Goal: Check status: Check status

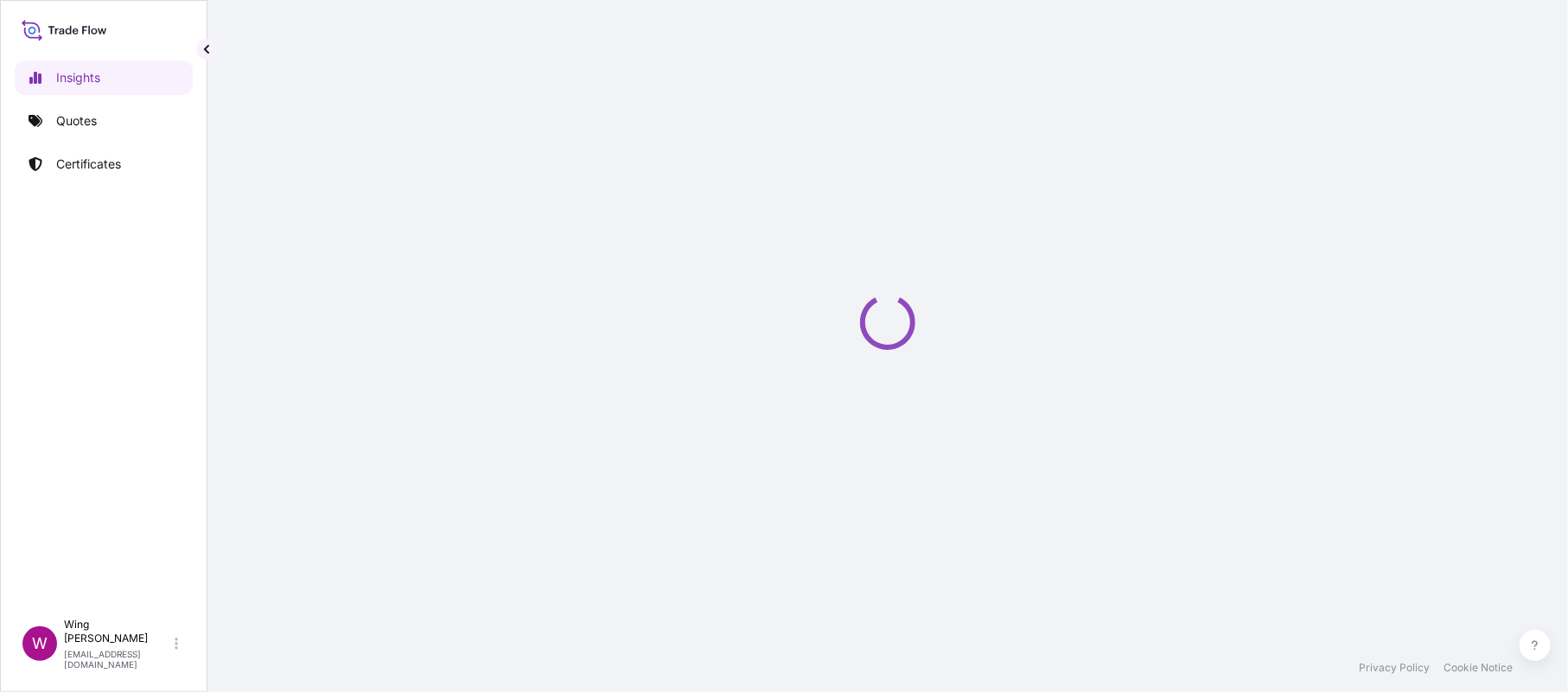
select select "2025"
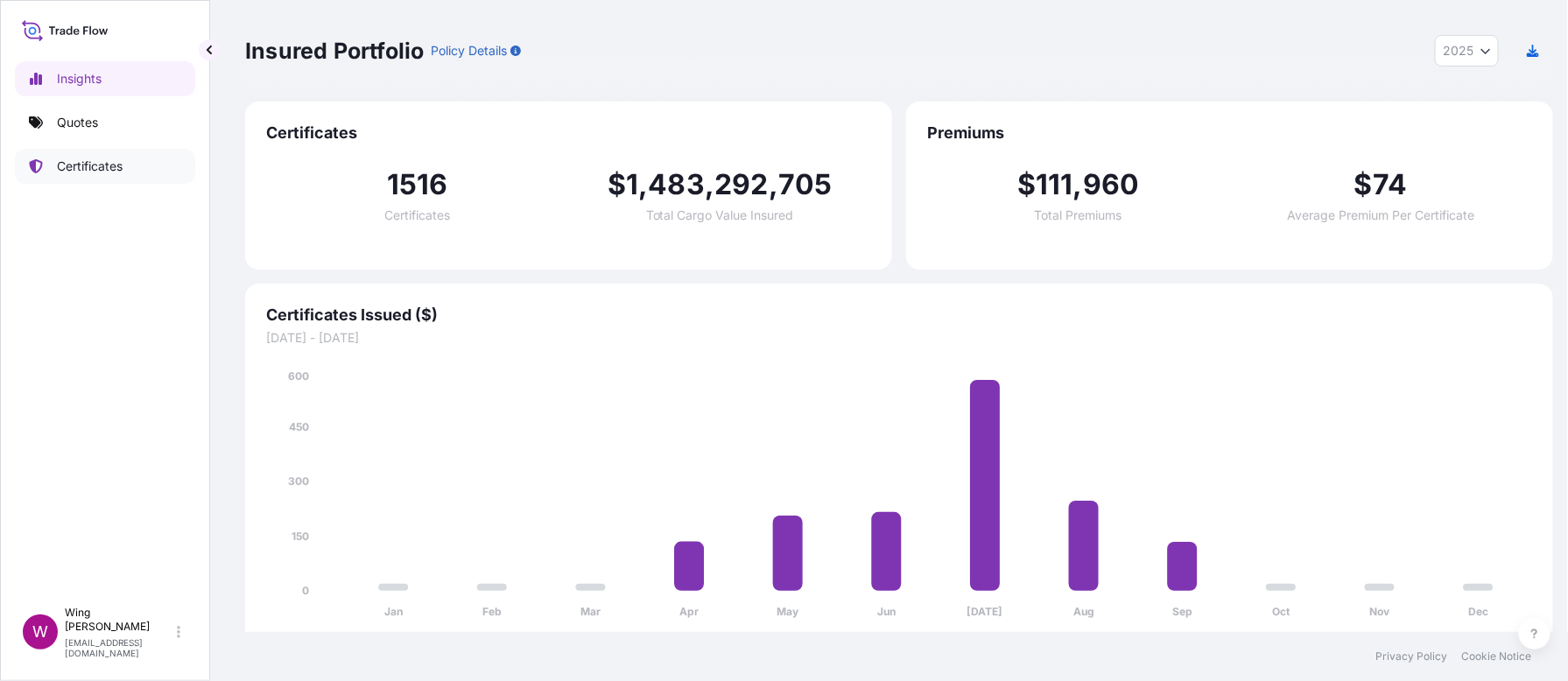
click at [85, 164] on p "Certificates" at bounding box center [89, 166] width 65 height 17
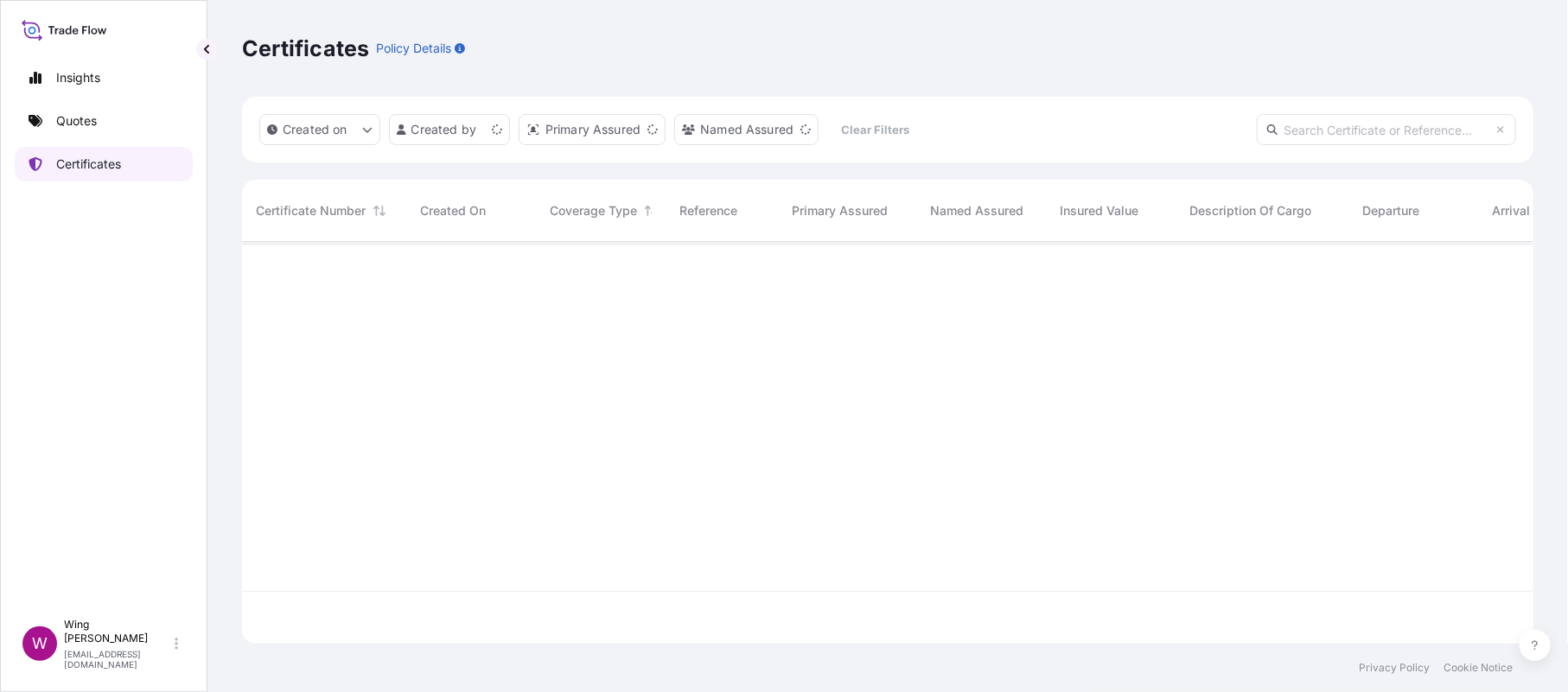
scroll to position [392, 1272]
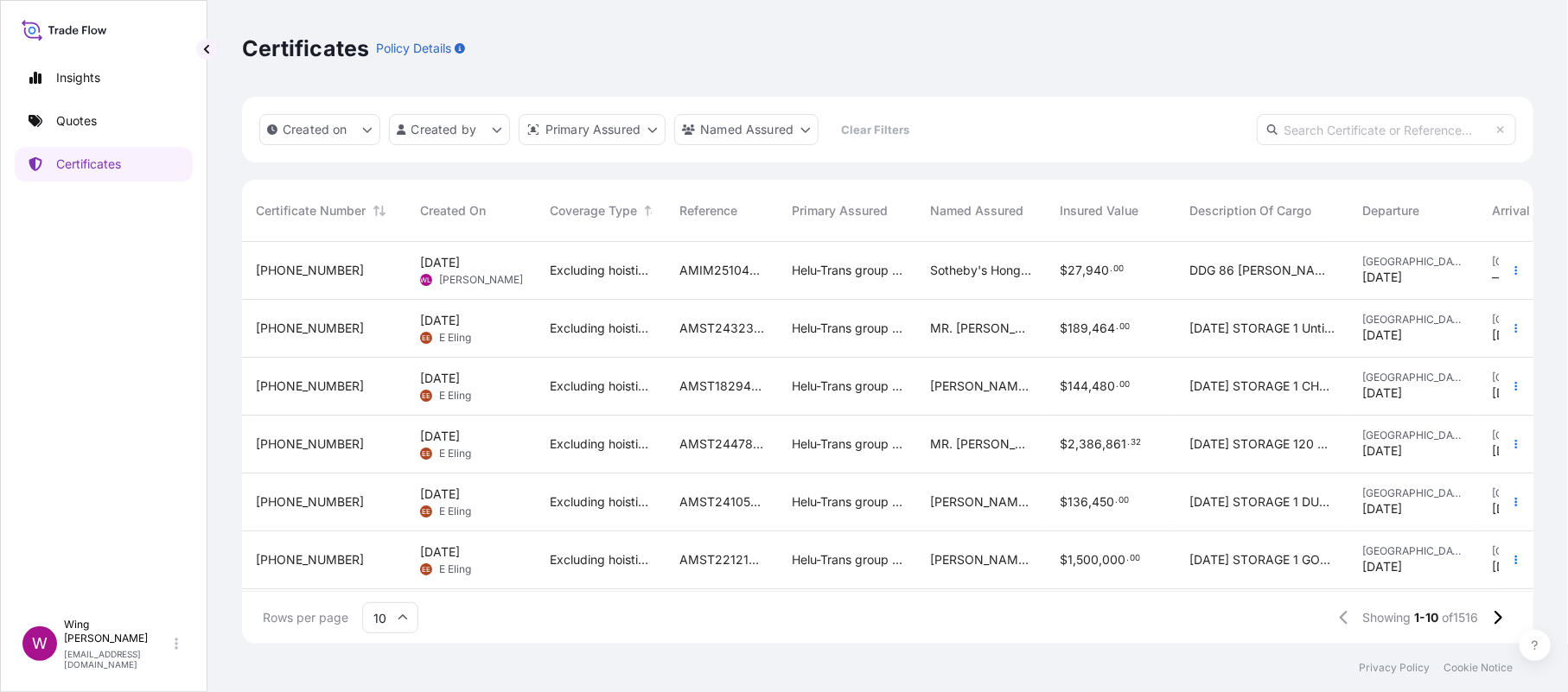
click at [442, 259] on span "[DATE]" at bounding box center [440, 263] width 40 height 17
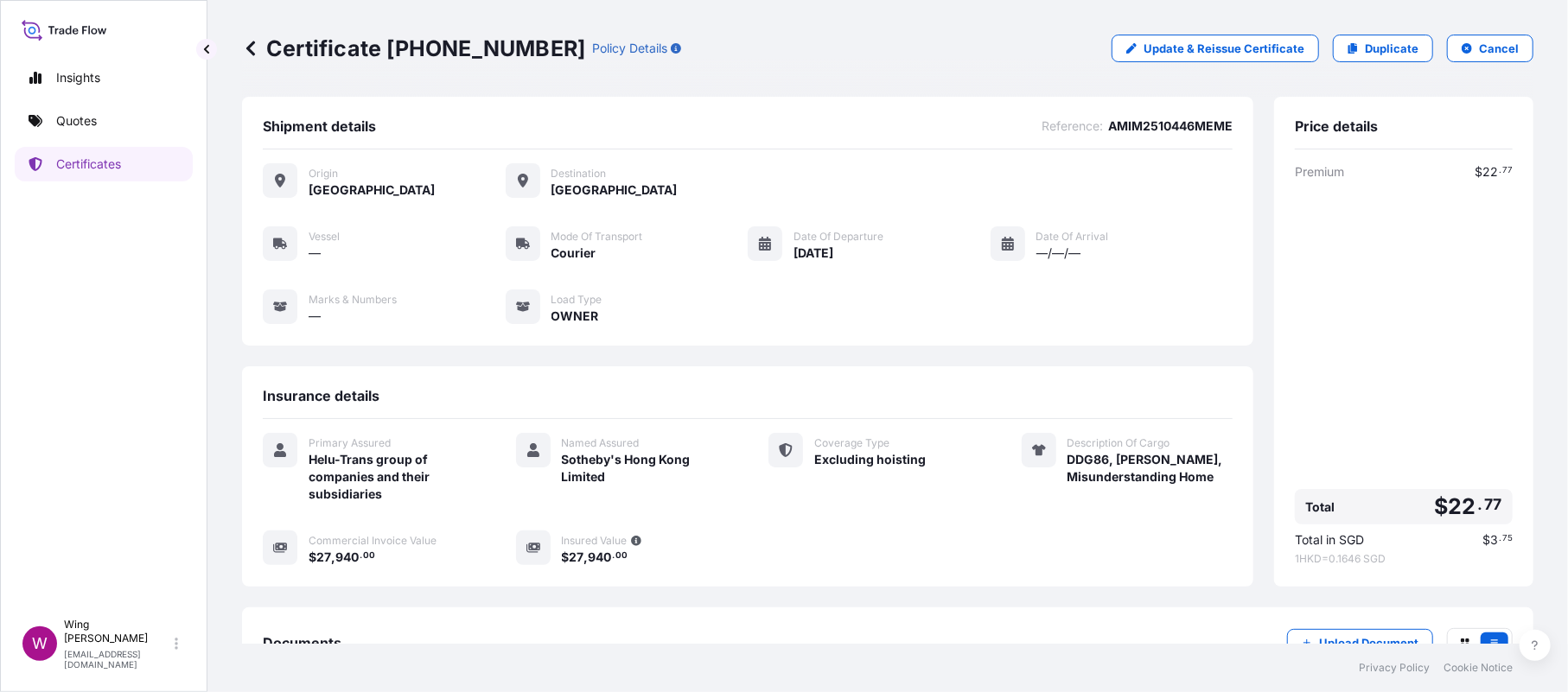
scroll to position [126, 0]
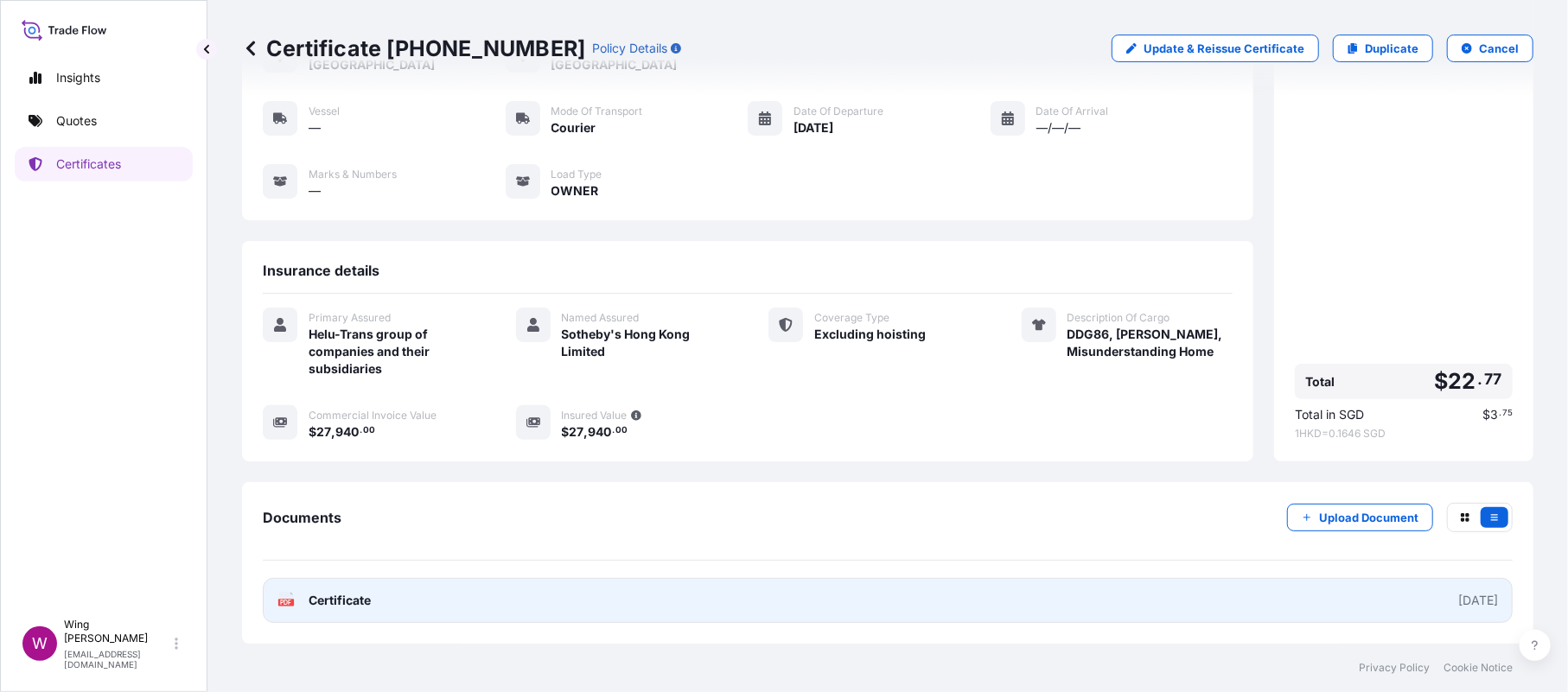
click at [292, 606] on rect at bounding box center [286, 602] width 15 height 7
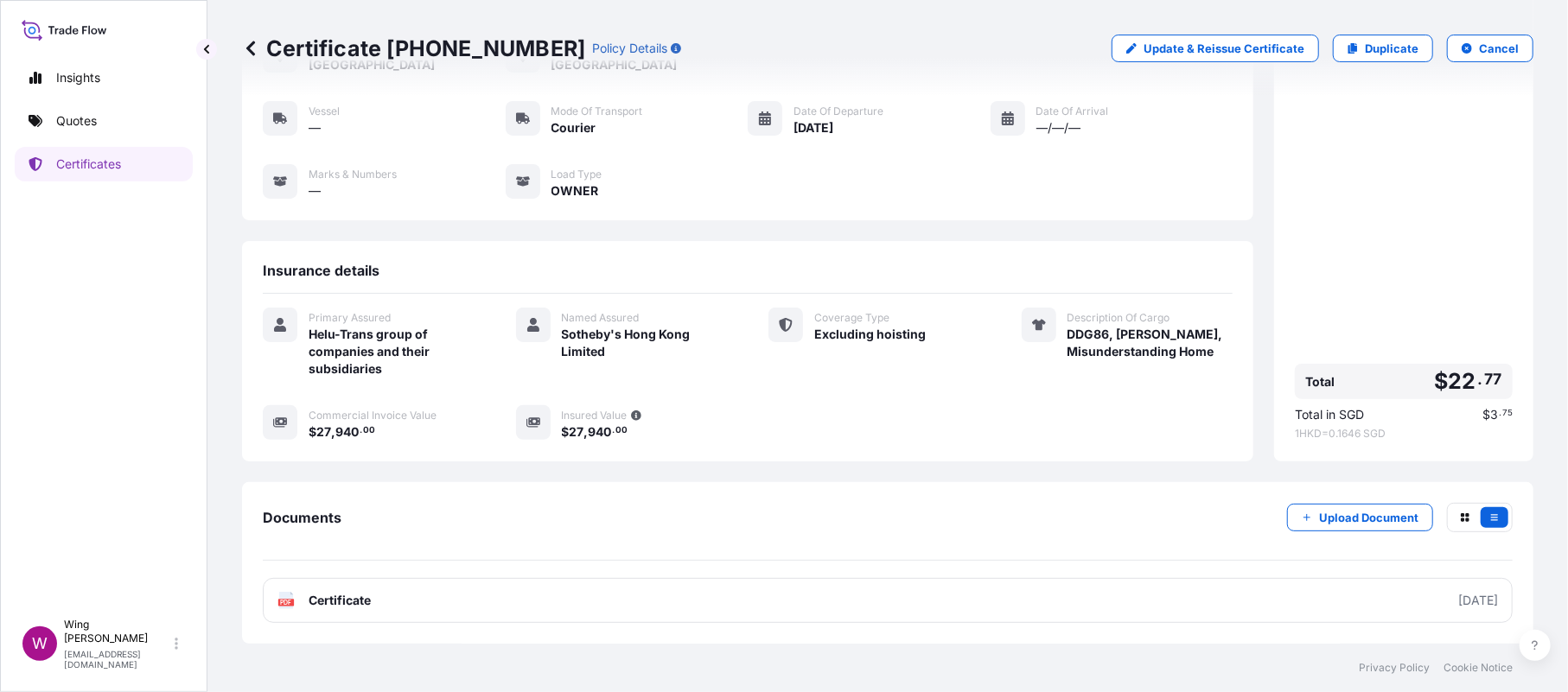
scroll to position [0, 0]
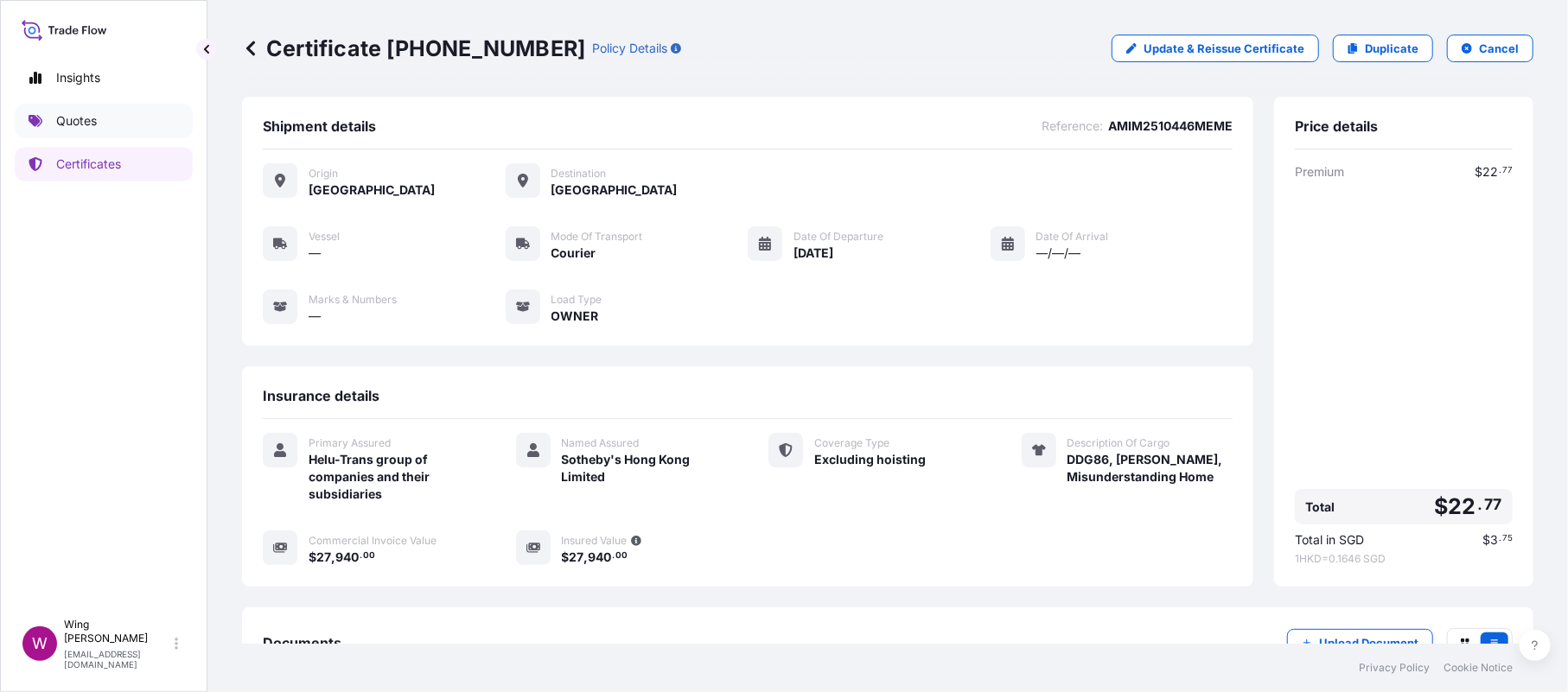
click at [86, 117] on p "Quotes" at bounding box center [76, 121] width 41 height 17
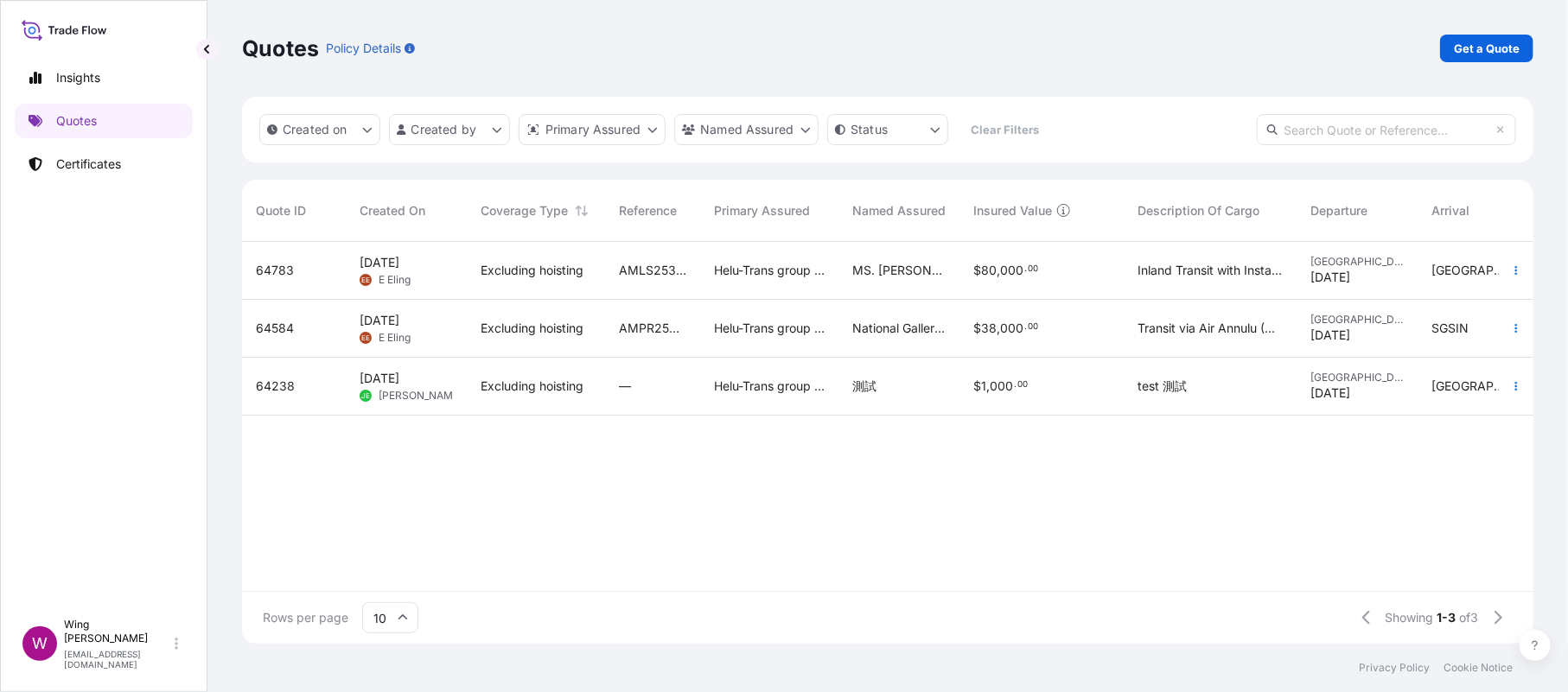
click at [1406, 384] on div "Canada [DATE]" at bounding box center [1358, 386] width 121 height 58
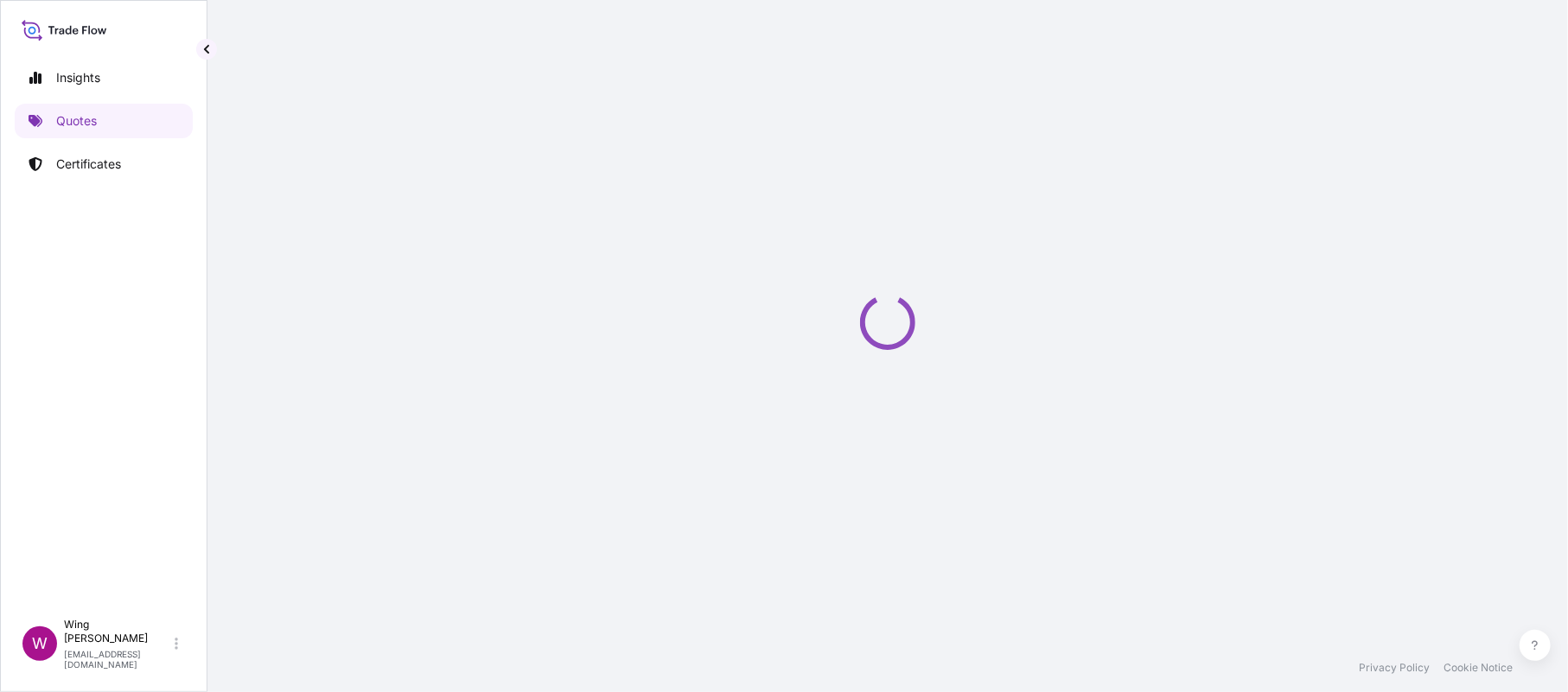
select select "AIR"
select select "Transit"
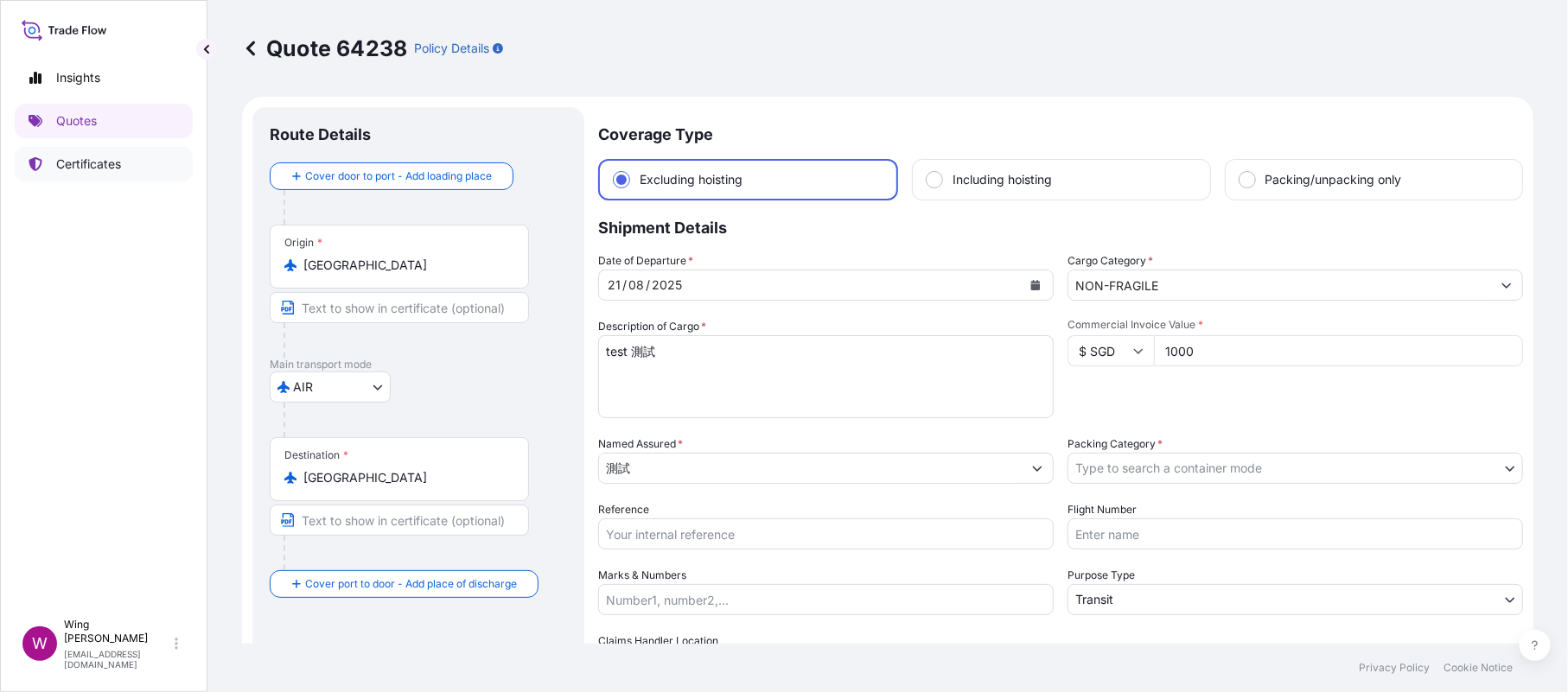
click at [85, 161] on p "Certificates" at bounding box center [88, 164] width 64 height 17
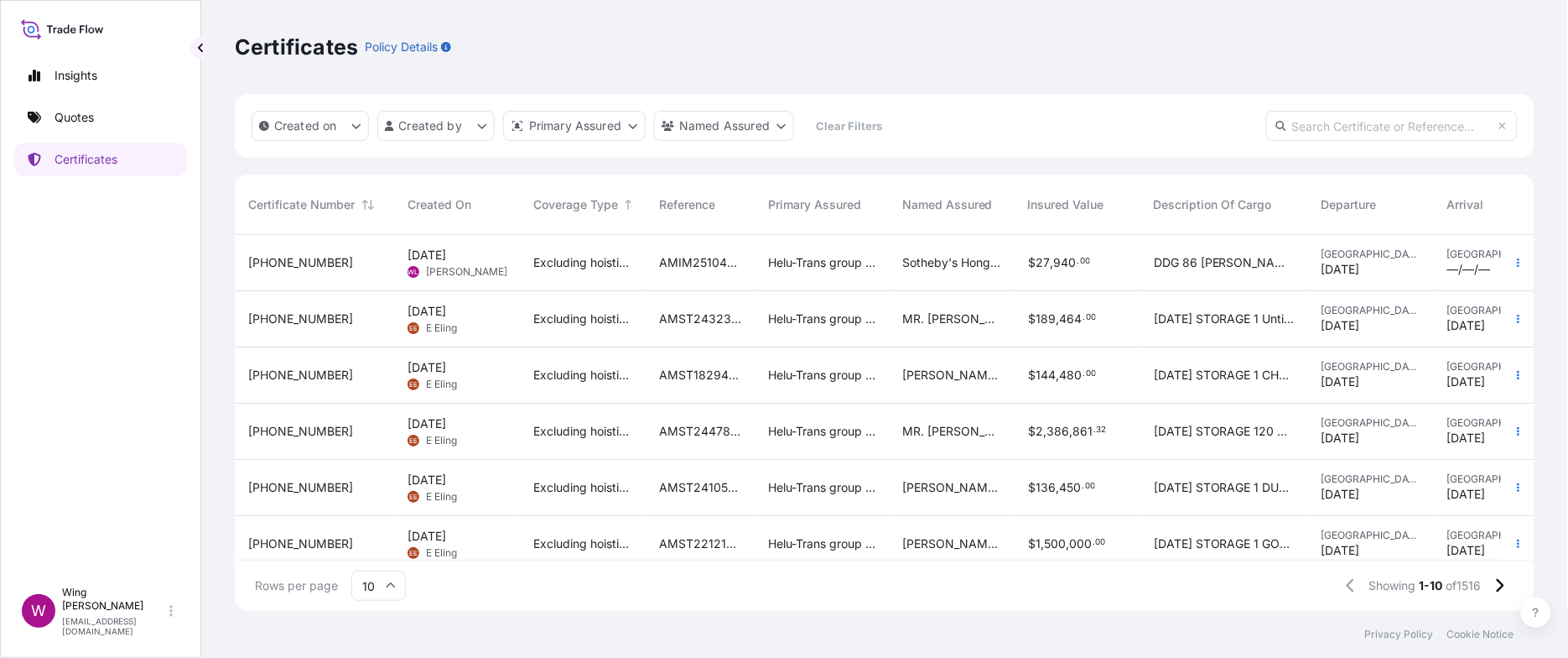
scroll to position [366, 1281]
click at [74, 160] on p "Certificates" at bounding box center [86, 159] width 63 height 17
click at [74, 116] on p "Quotes" at bounding box center [74, 118] width 40 height 17
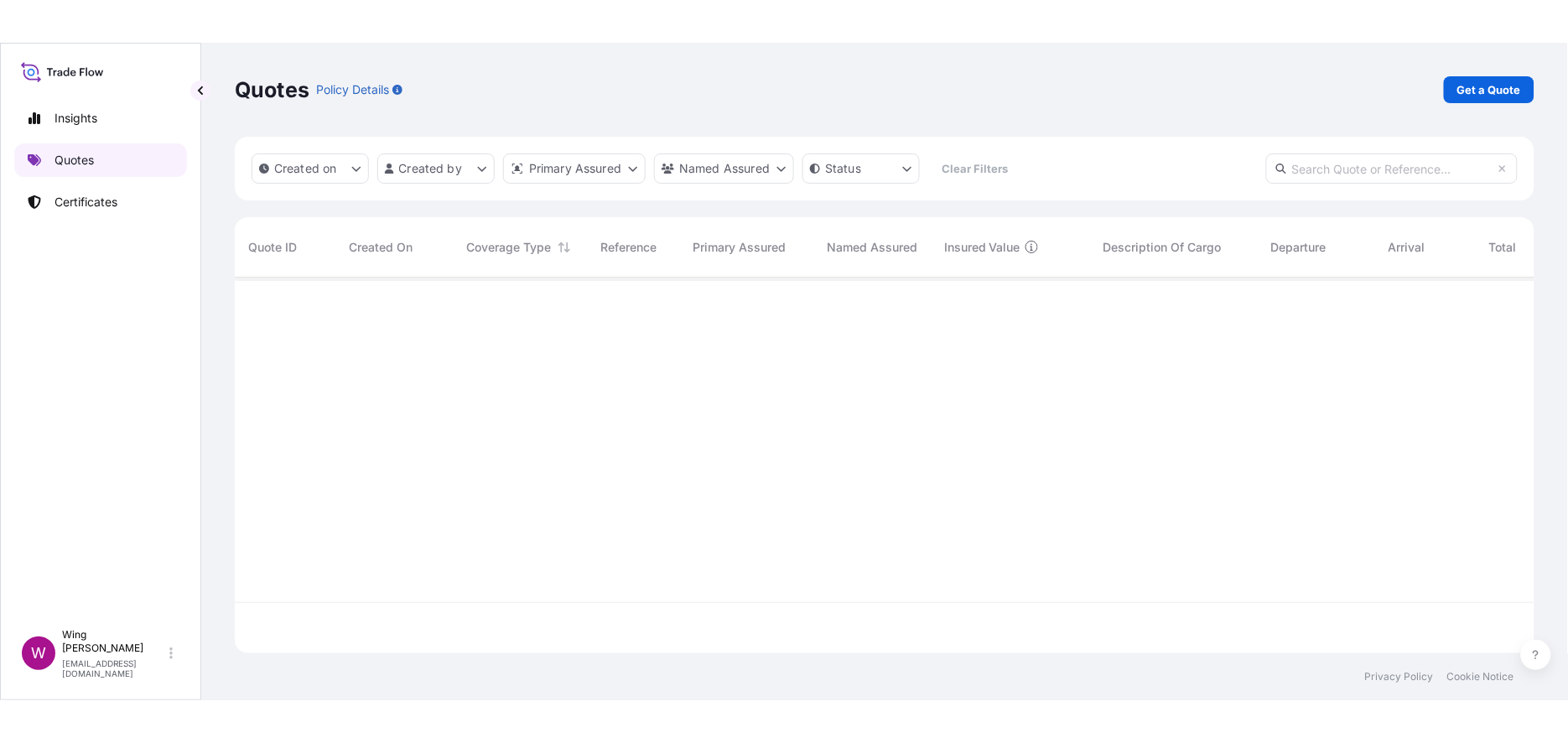
scroll to position [366, 1281]
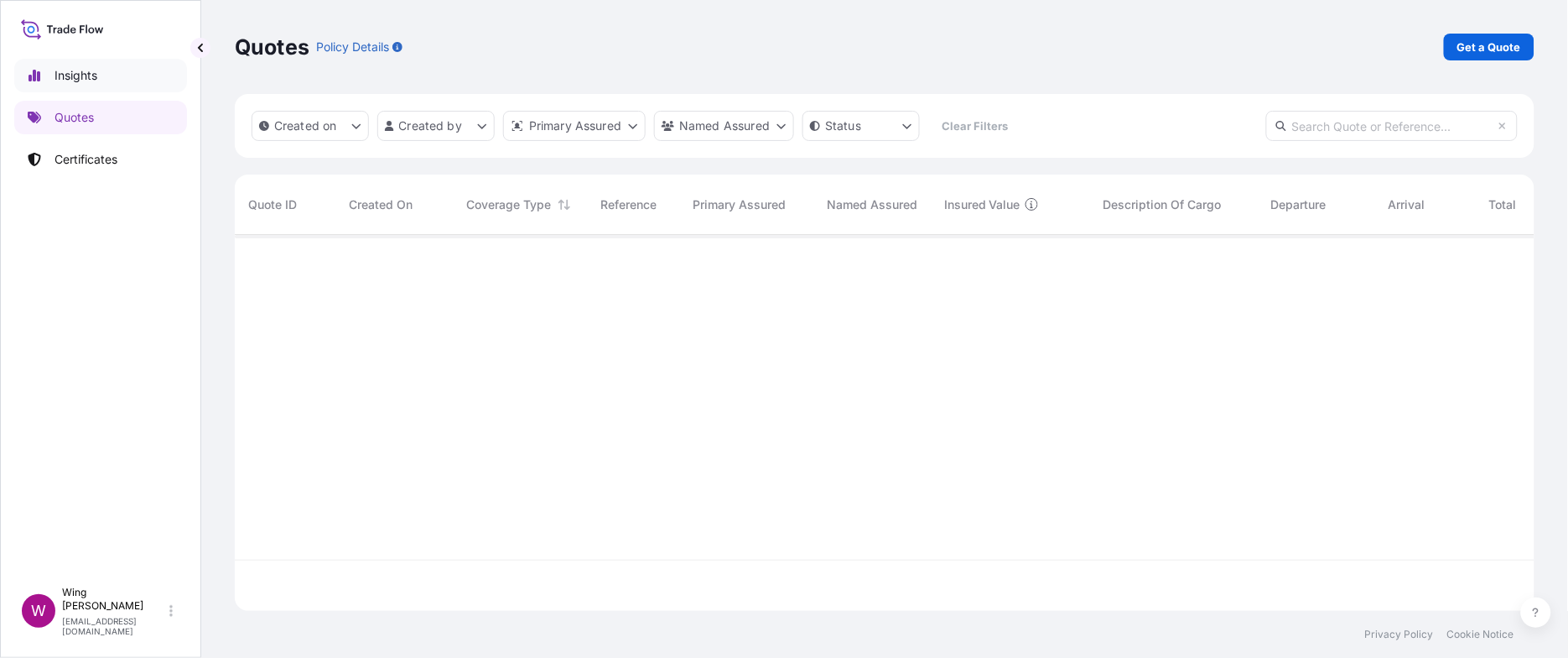
click at [66, 82] on p "Insights" at bounding box center [75, 75] width 42 height 17
select select "2025"
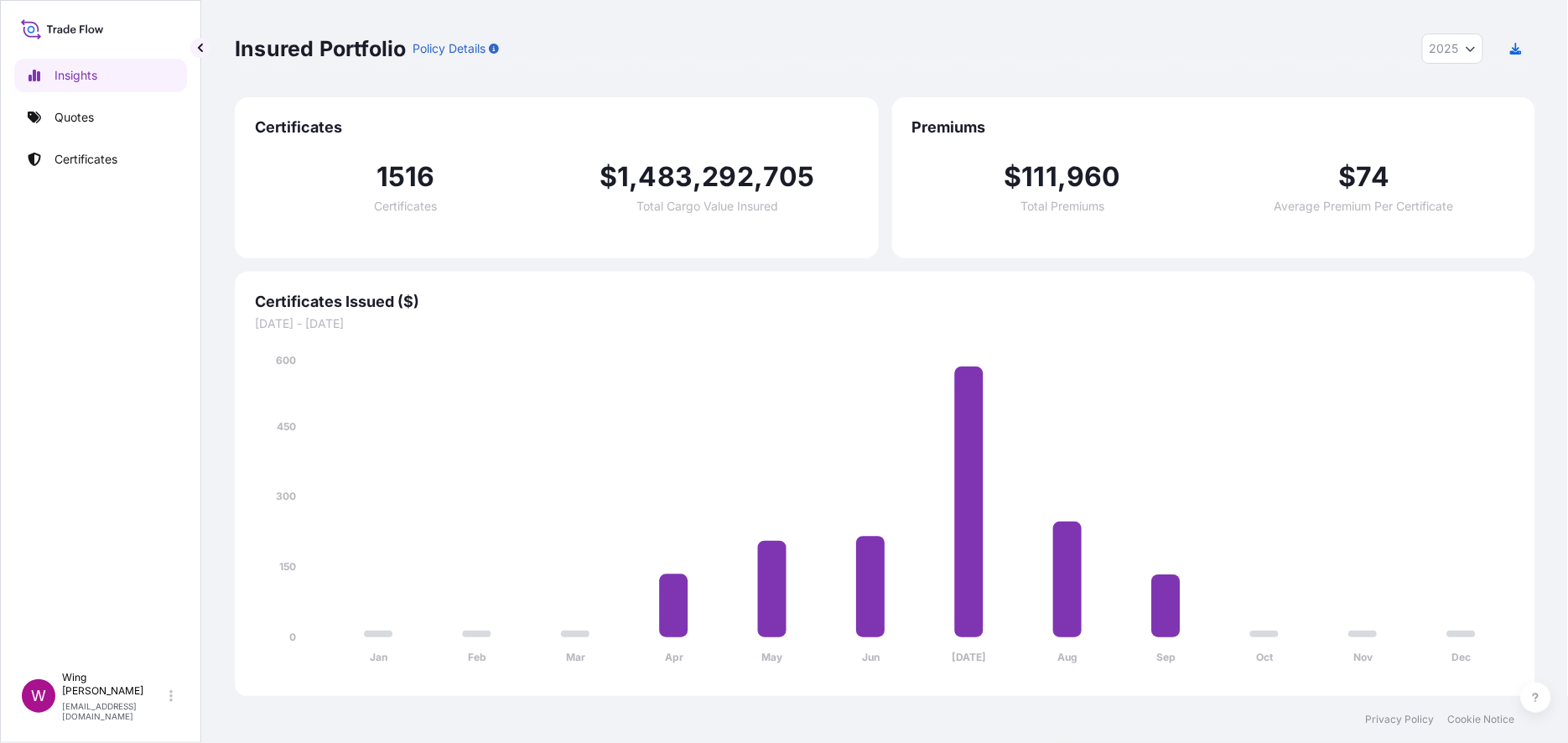
click at [680, 53] on div "Insured Portfolio Policy Details 2025 2025 2024 2023 2022" at bounding box center [885, 48] width 1300 height 30
click at [710, 42] on div "Insured Portfolio Policy Details 2025 2025 2024 2023 2022" at bounding box center [885, 48] width 1300 height 30
